Goal: Transaction & Acquisition: Purchase product/service

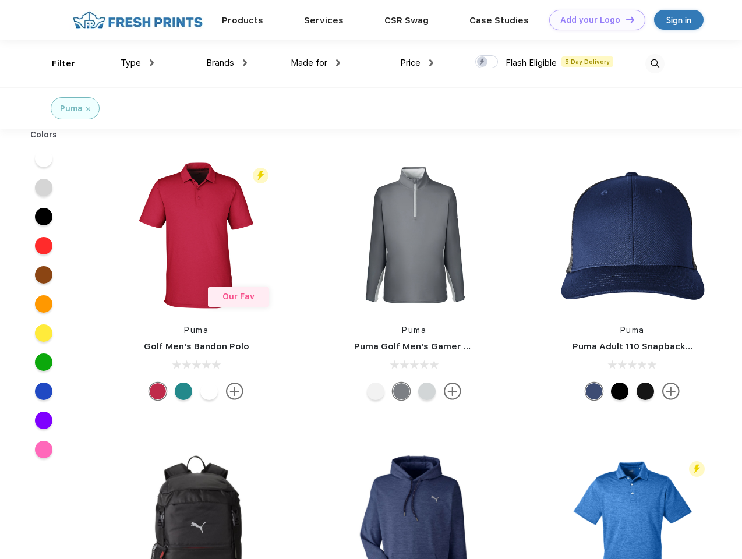
click at [593, 20] on link "Add your Logo Design Tool" at bounding box center [597, 20] width 96 height 20
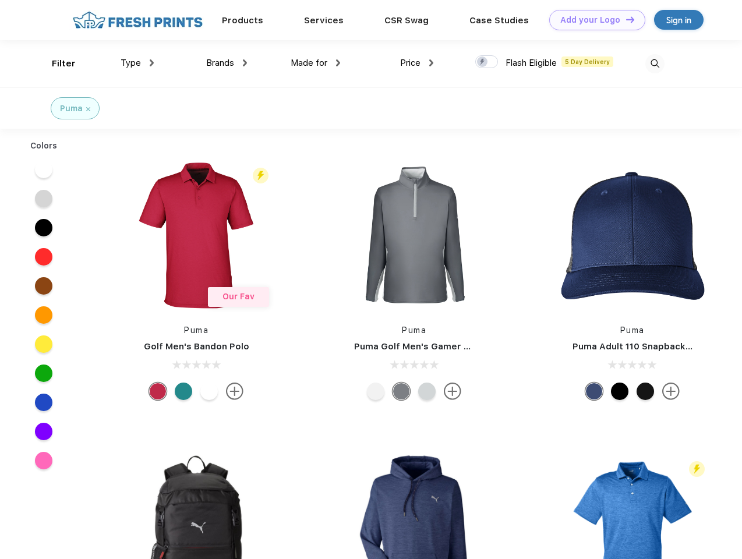
click at [0, 0] on div "Design Tool" at bounding box center [0, 0] width 0 height 0
click at [625, 19] on link "Add your Logo Design Tool" at bounding box center [597, 20] width 96 height 20
click at [56, 63] on div "Filter" at bounding box center [64, 63] width 24 height 13
click at [137, 63] on span "Type" at bounding box center [131, 63] width 20 height 10
click at [227, 63] on span "Brands" at bounding box center [220, 63] width 28 height 10
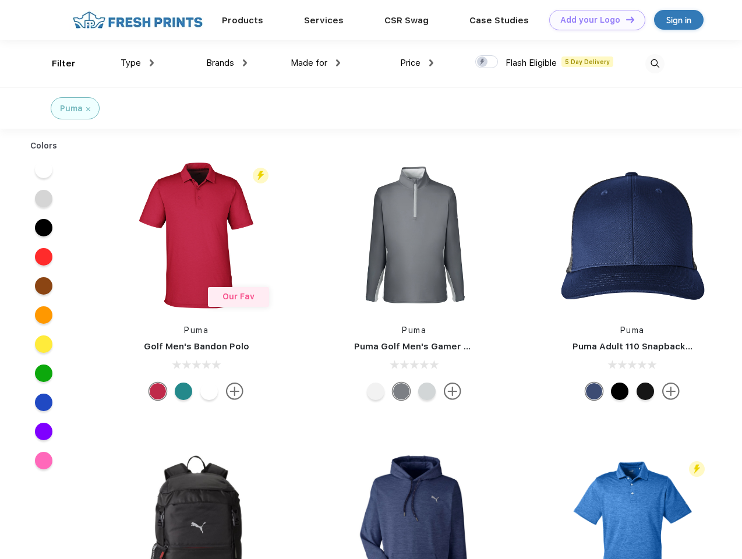
click at [316, 63] on span "Made for" at bounding box center [309, 63] width 37 height 10
click at [417, 63] on span "Price" at bounding box center [410, 63] width 20 height 10
click at [487, 62] on div at bounding box center [486, 61] width 23 height 13
click at [483, 62] on input "checkbox" at bounding box center [479, 59] width 8 height 8
click at [655, 63] on img at bounding box center [654, 63] width 19 height 19
